Goal: Task Accomplishment & Management: Use online tool/utility

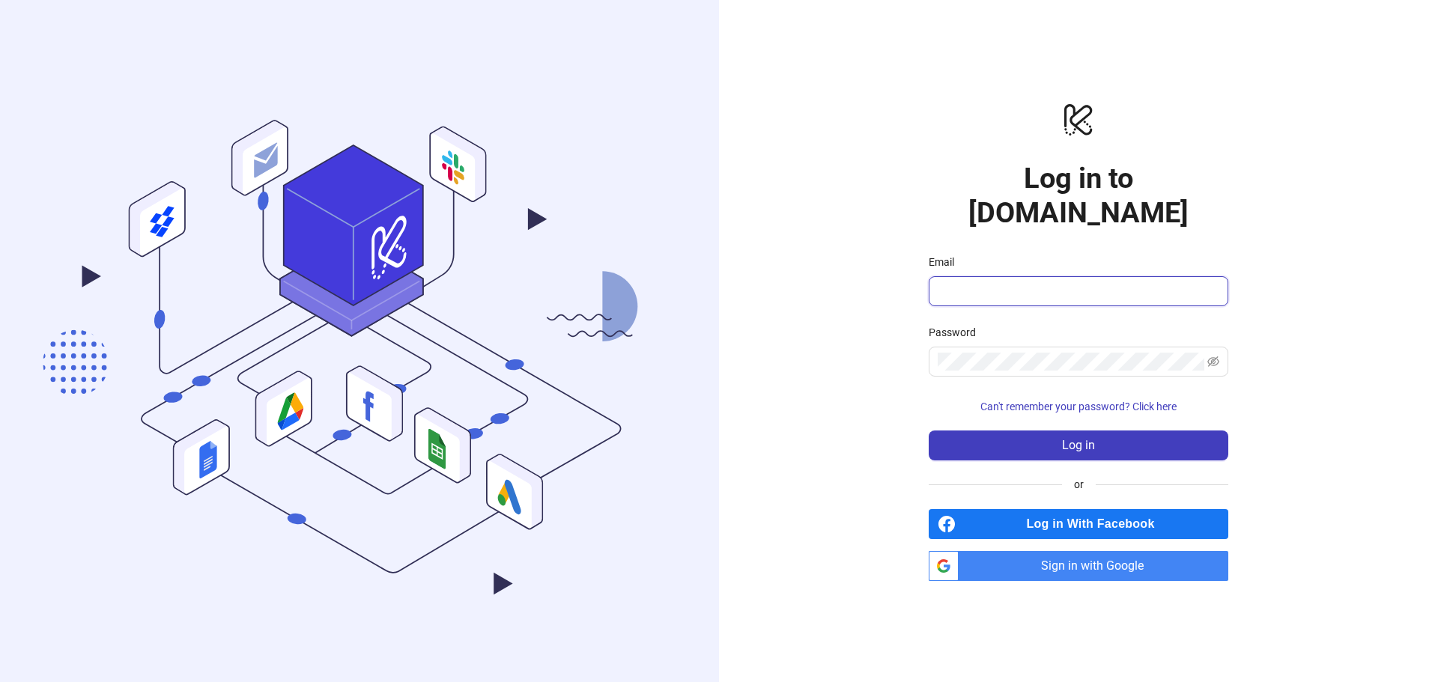
drag, startPoint x: 1028, startPoint y: 270, endPoint x: 1028, endPoint y: 280, distance: 10.5
click at [1028, 282] on input "Email" at bounding box center [1077, 291] width 279 height 18
type input "**********"
click at [995, 347] on span at bounding box center [1079, 362] width 300 height 30
click at [1062, 559] on span "Sign in with Google" at bounding box center [1097, 566] width 264 height 30
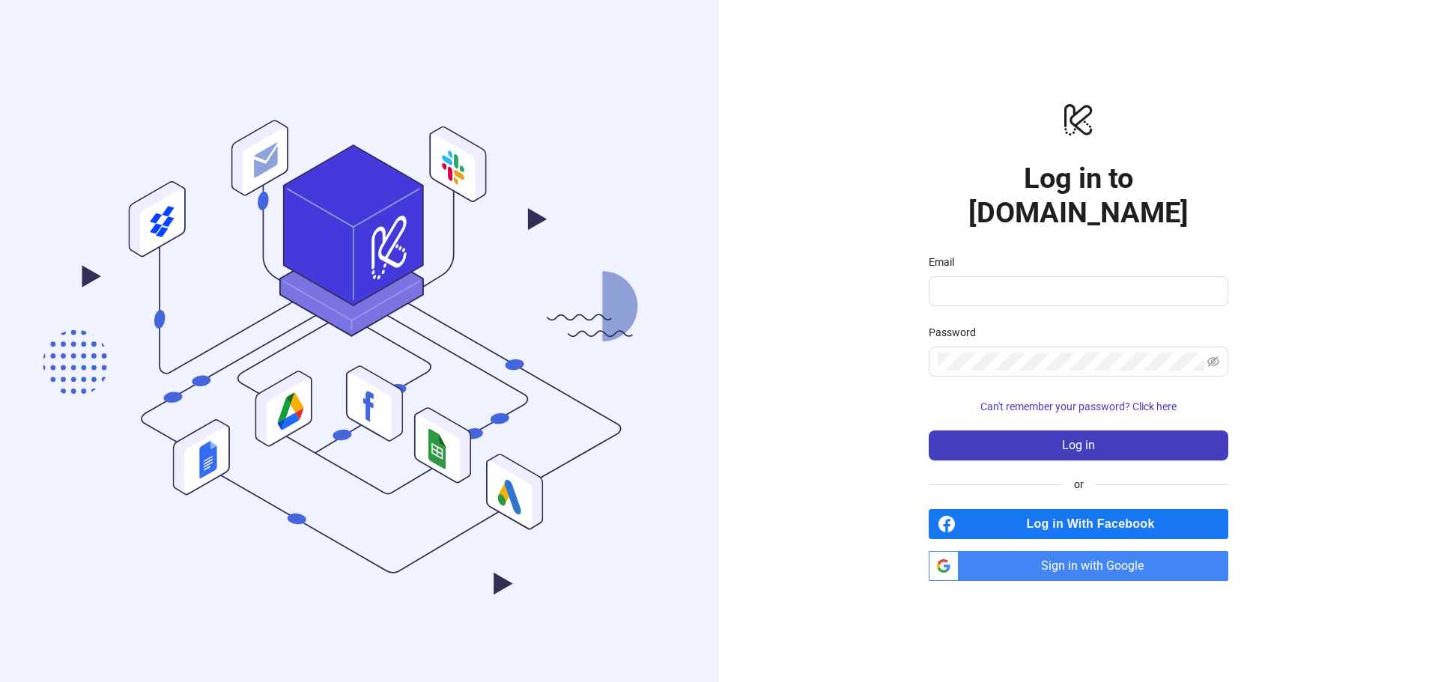
click at [1089, 551] on span "Sign in with Google" at bounding box center [1097, 566] width 264 height 30
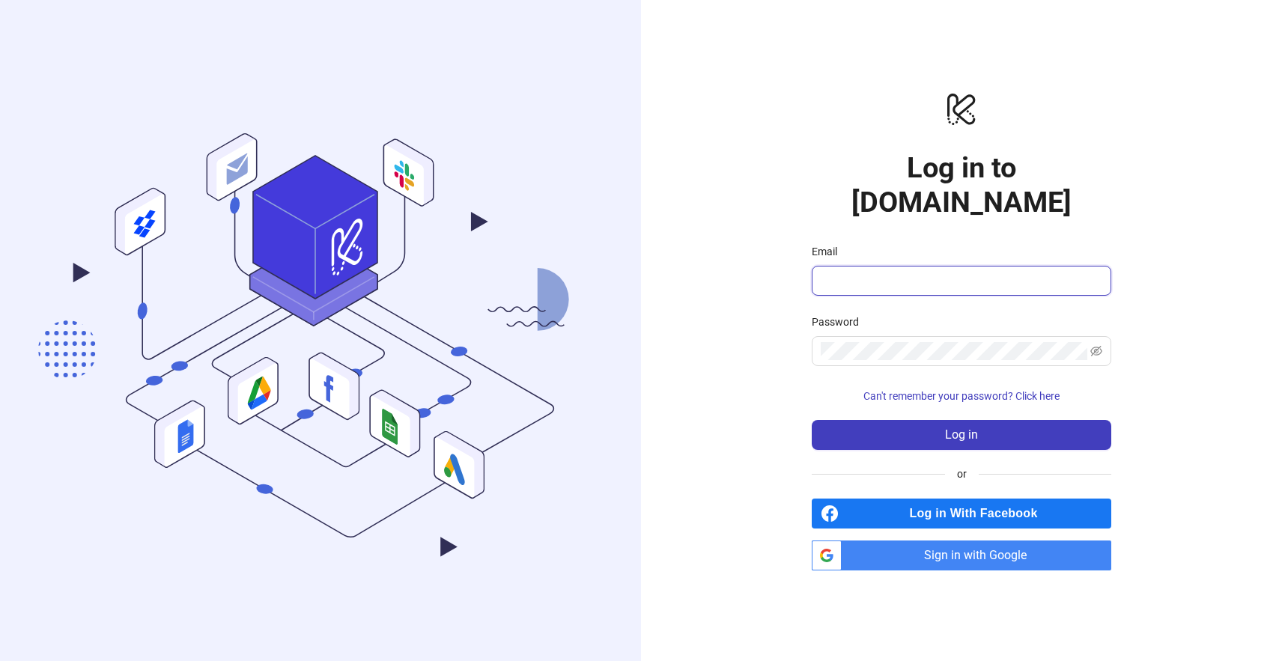
click at [896, 272] on input "Email" at bounding box center [960, 281] width 279 height 18
type input "**********"
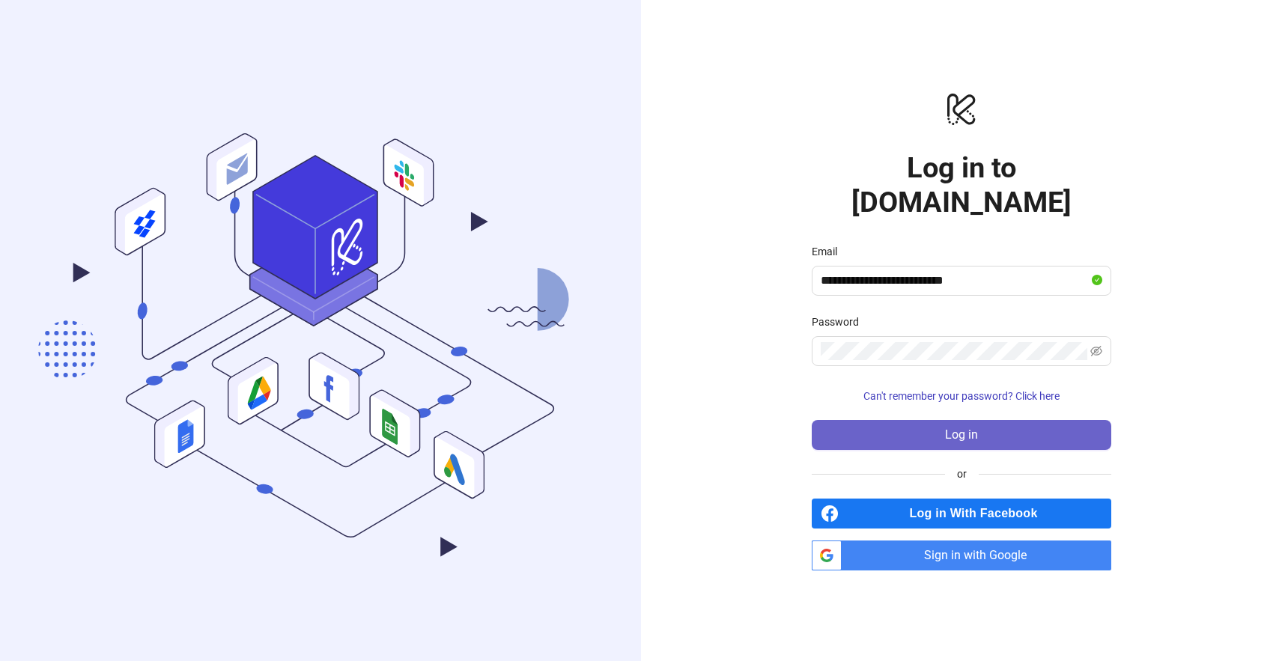
click at [984, 420] on button "Log in" at bounding box center [962, 435] width 300 height 30
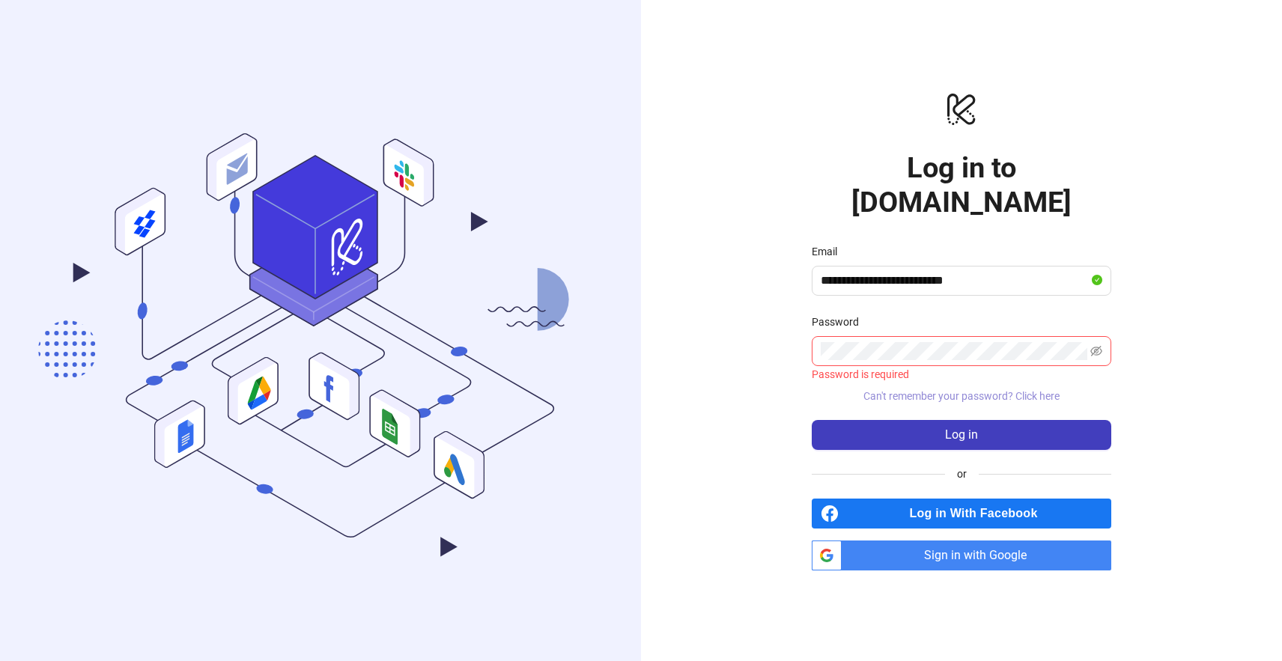
click at [923, 390] on span "Can't remember your password? Click here" at bounding box center [961, 396] width 196 height 12
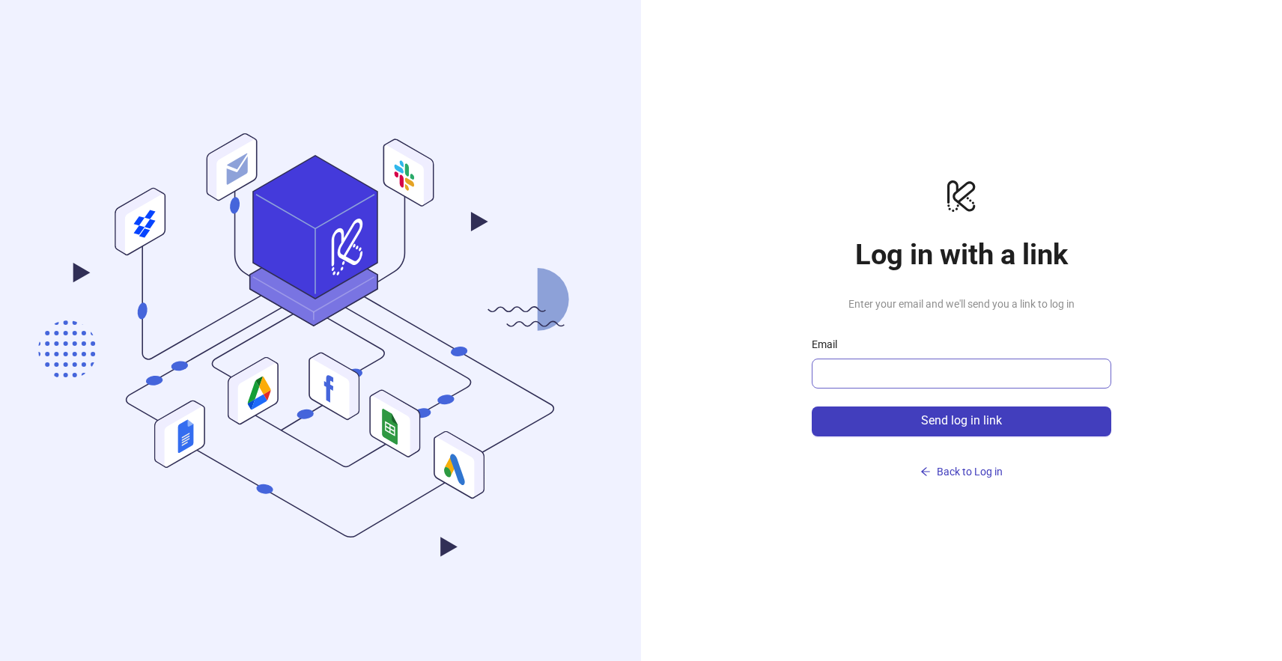
click at [904, 362] on span at bounding box center [962, 374] width 300 height 30
click at [916, 378] on input "Email" at bounding box center [960, 374] width 279 height 18
type input "**********"
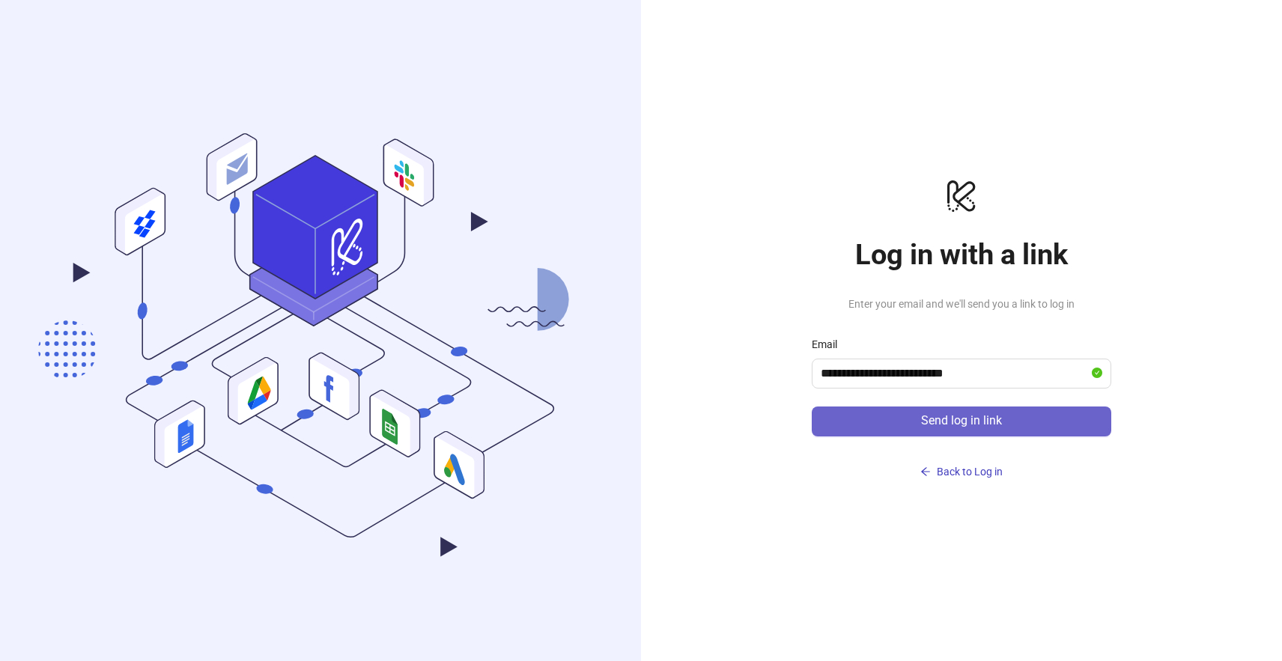
click at [970, 419] on span "Send log in link" at bounding box center [961, 420] width 81 height 13
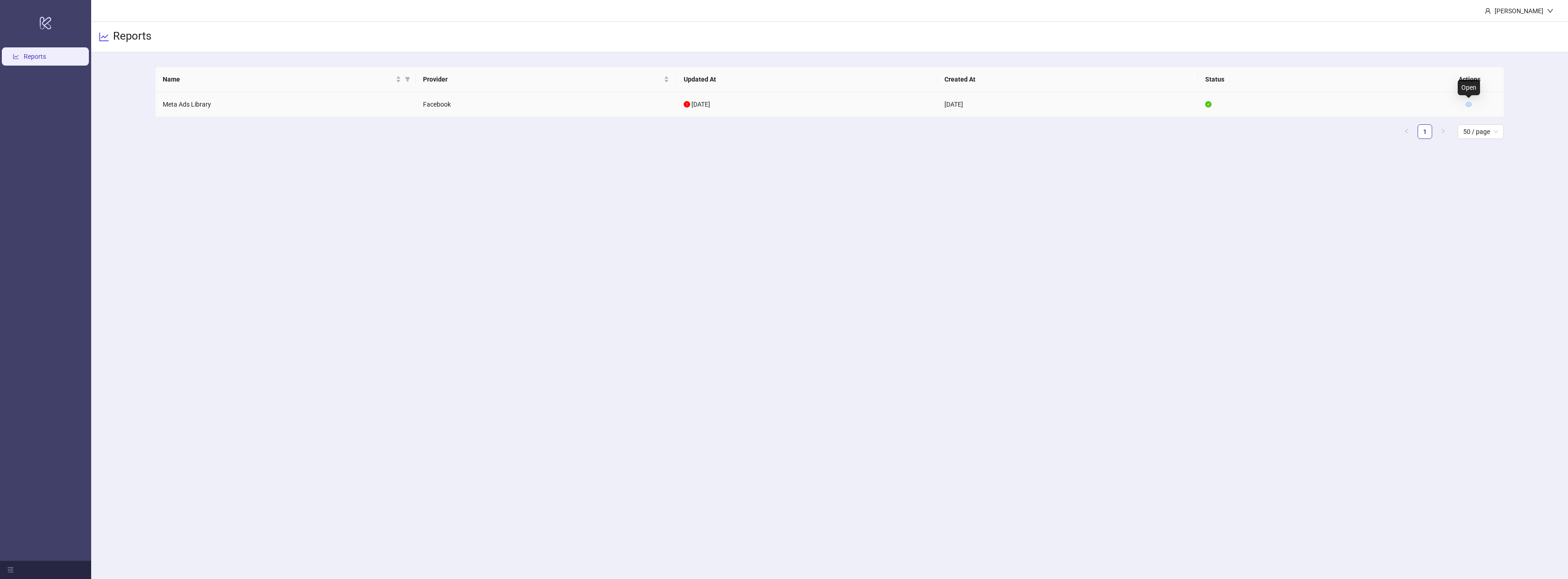
click at [1470, 105] on icon "eye" at bounding box center [1469, 104] width 6 height 6
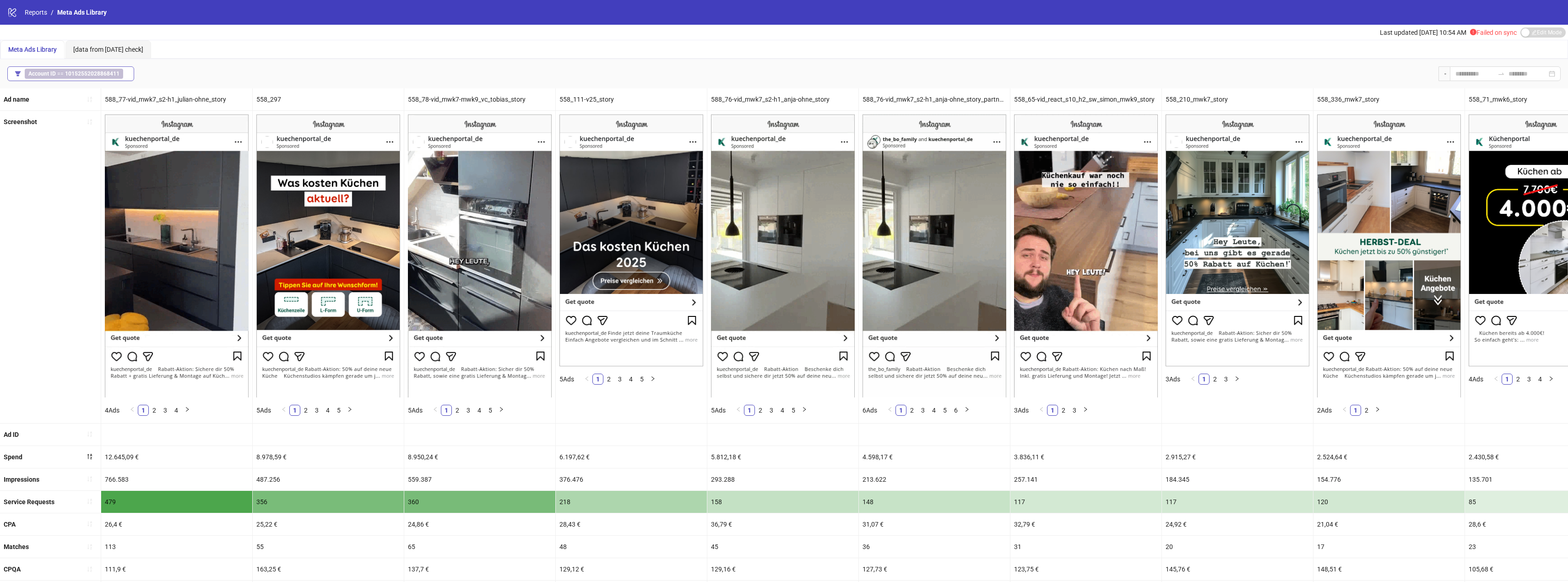
click at [110, 74] on b "10152552028868411" at bounding box center [92, 73] width 54 height 6
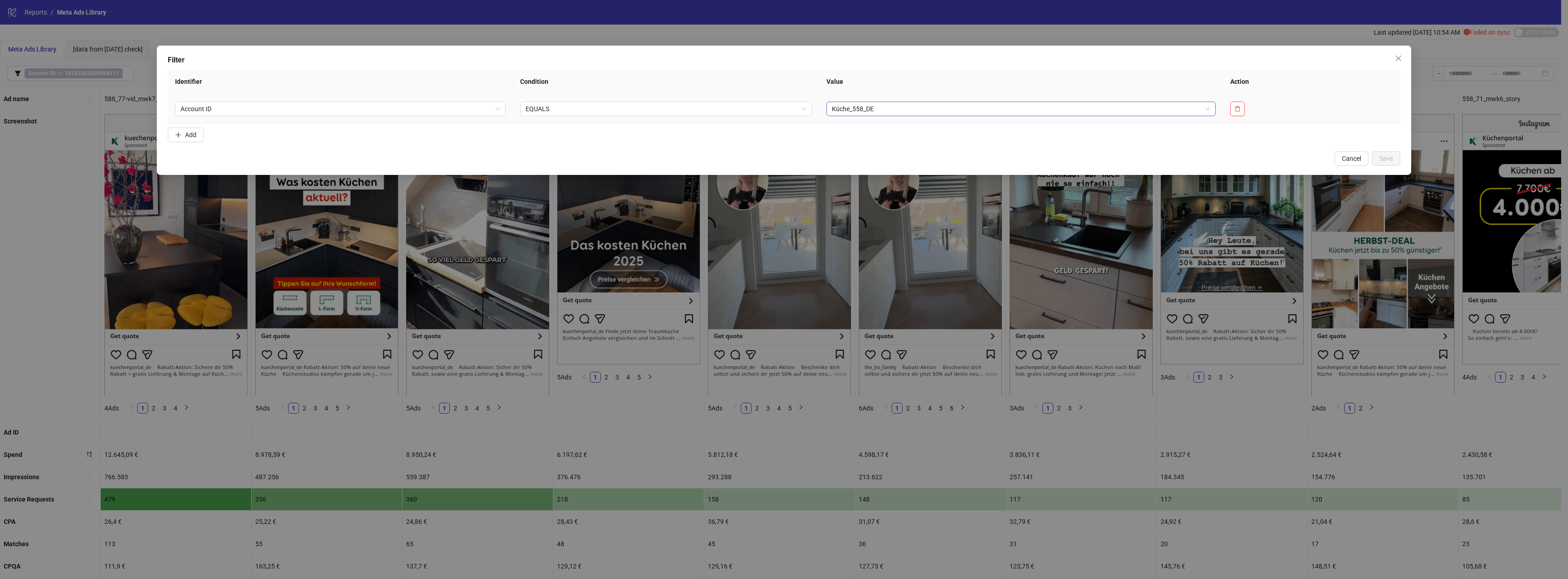
click at [915, 107] on span "Küche_558_DE" at bounding box center [1021, 109] width 378 height 13
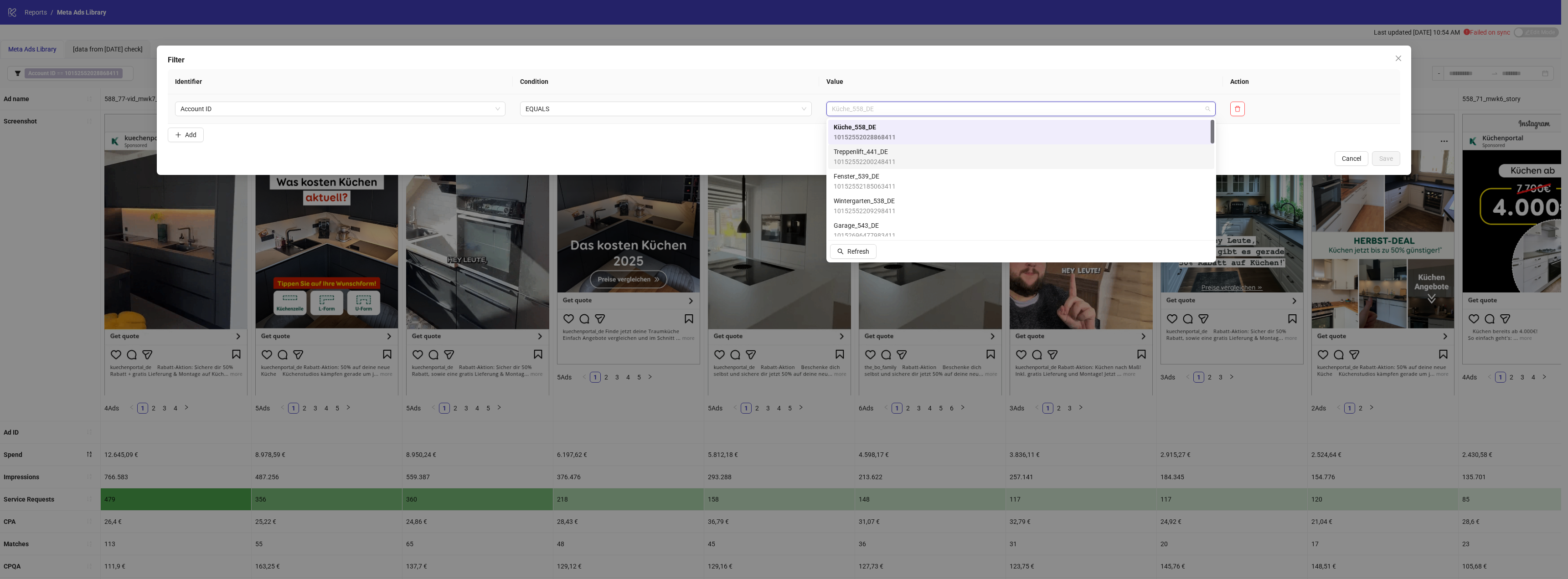
click at [899, 151] on div "Treppenlift_441_DE 10152552200248411" at bounding box center [1021, 156] width 375 height 20
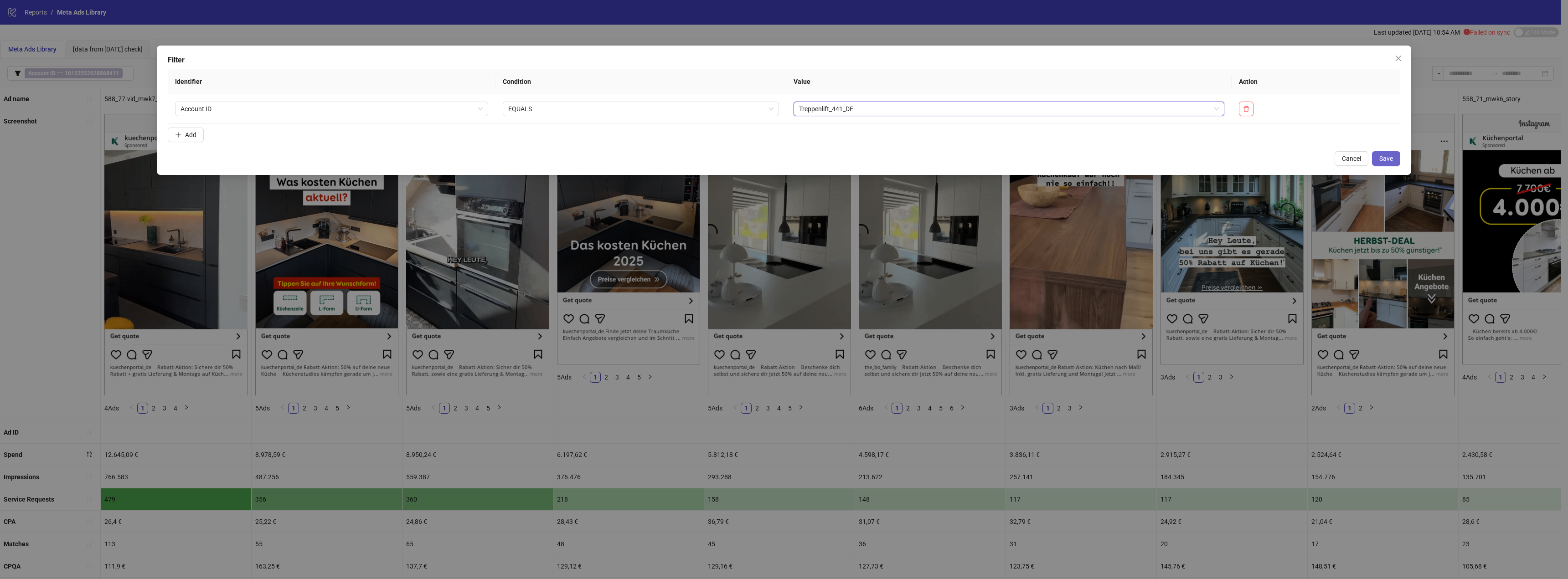
click at [1393, 156] on button "Save" at bounding box center [1386, 159] width 28 height 15
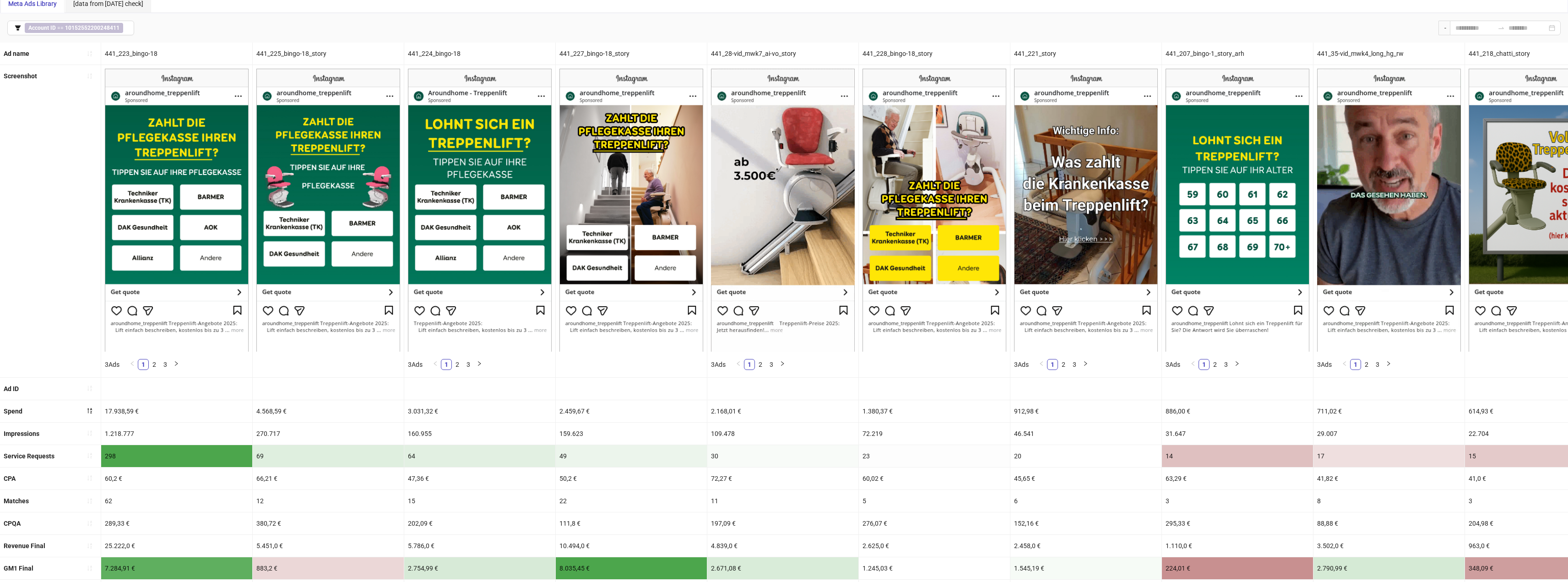
scroll to position [92, 0]
